Goal: Transaction & Acquisition: Purchase product/service

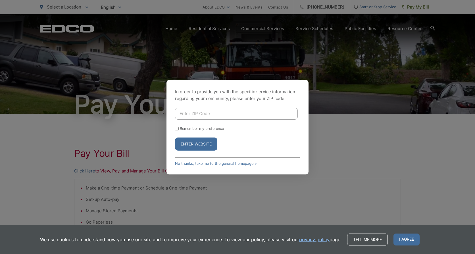
click at [221, 109] on input "Enter ZIP Code" at bounding box center [236, 114] width 123 height 12
drag, startPoint x: 213, startPoint y: 114, endPoint x: 193, endPoint y: 112, distance: 19.6
click at [193, 112] on input "92083-4989" at bounding box center [236, 114] width 123 height 12
type input "92083"
click at [180, 144] on button "Enter Website" at bounding box center [196, 143] width 42 height 13
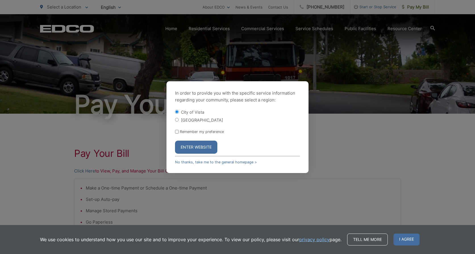
click at [201, 150] on button "Enter Website" at bounding box center [196, 146] width 42 height 13
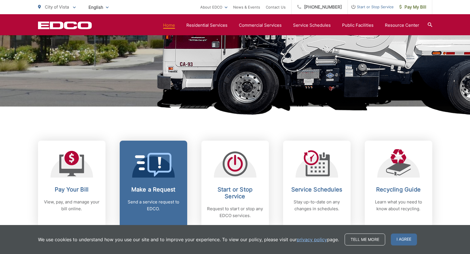
scroll to position [227, 0]
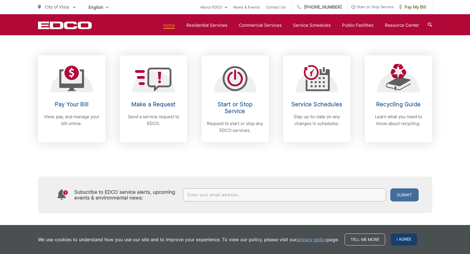
click at [401, 240] on span "I agree" at bounding box center [404, 239] width 26 height 12
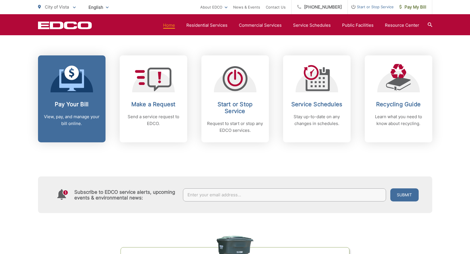
click at [80, 96] on link "Pay Your Bill View, pay, and manage your bill online." at bounding box center [72, 98] width 68 height 87
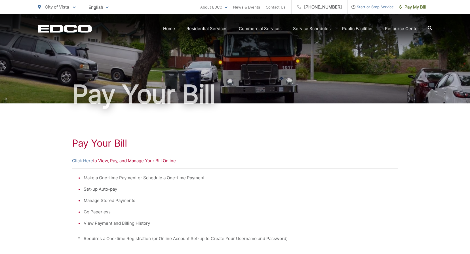
scroll to position [85, 0]
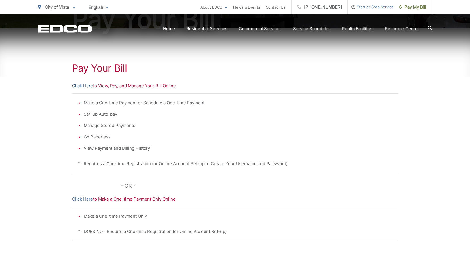
click at [85, 83] on link "Click Here" at bounding box center [82, 85] width 21 height 7
